Goal: Information Seeking & Learning: Learn about a topic

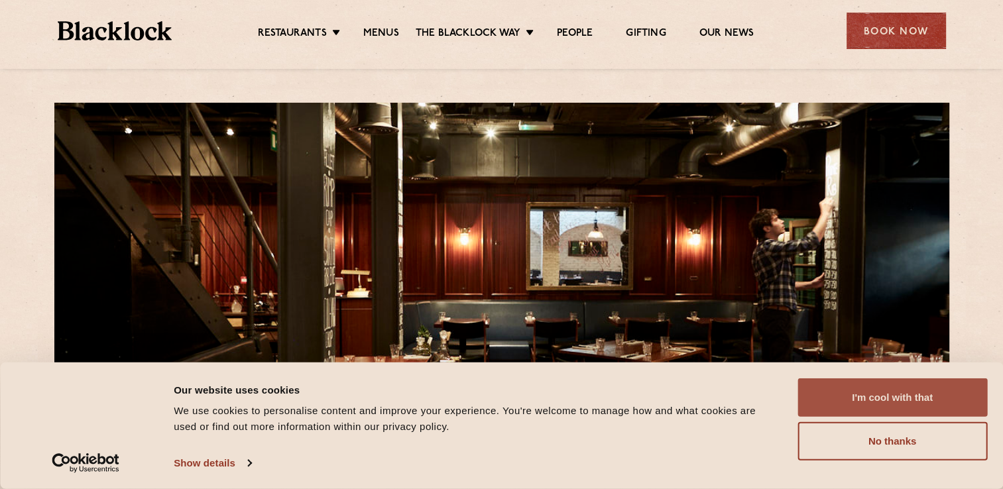
click at [870, 400] on button "I'm cool with that" at bounding box center [893, 398] width 190 height 38
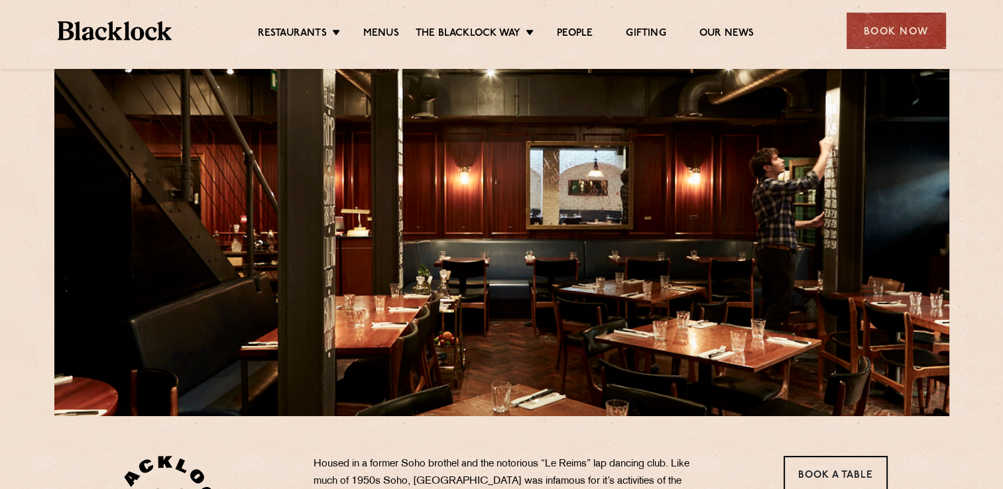
scroll to position [42, 0]
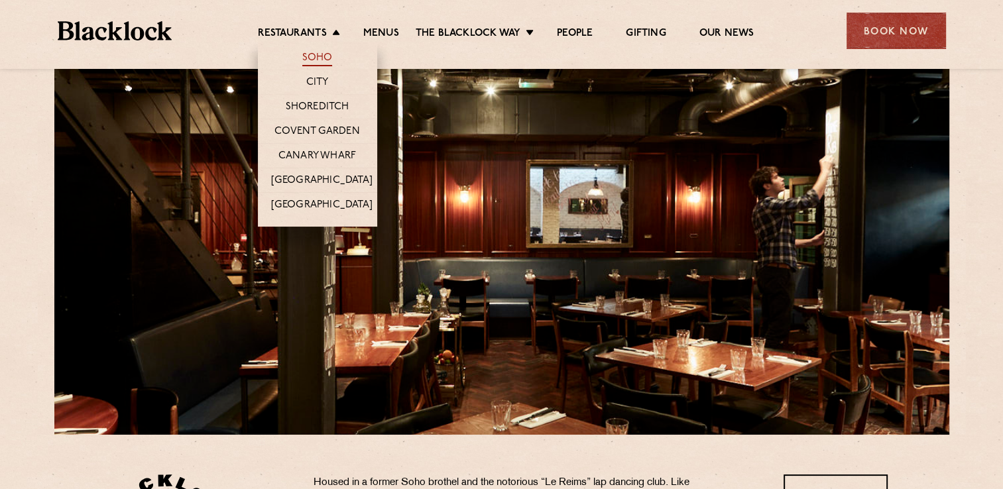
click at [314, 53] on link "Soho" at bounding box center [317, 59] width 30 height 15
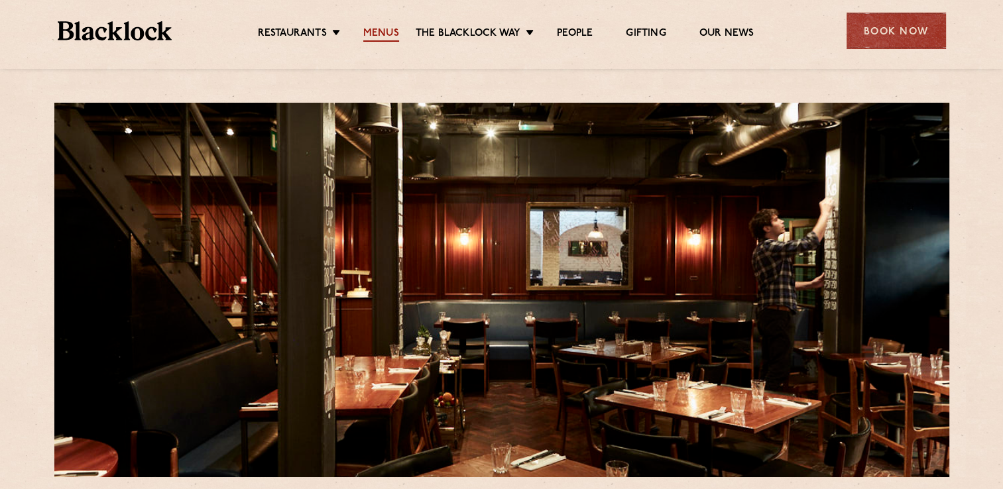
click at [384, 32] on link "Menus" at bounding box center [381, 34] width 36 height 15
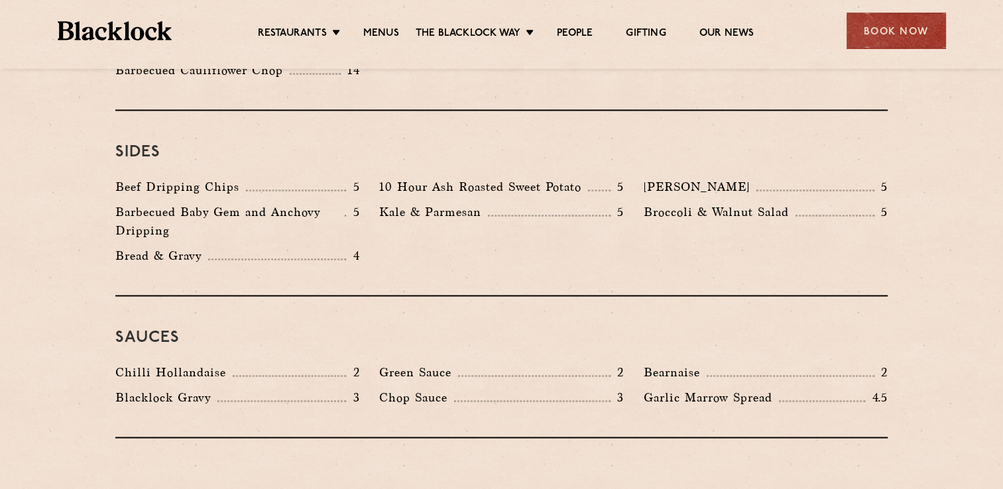
scroll to position [1997, 0]
